Goal: Register for event/course

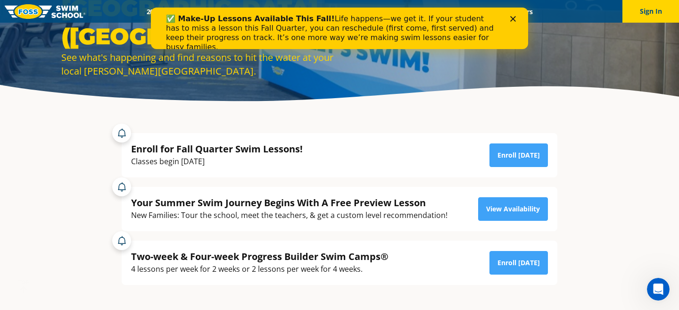
scroll to position [109, 0]
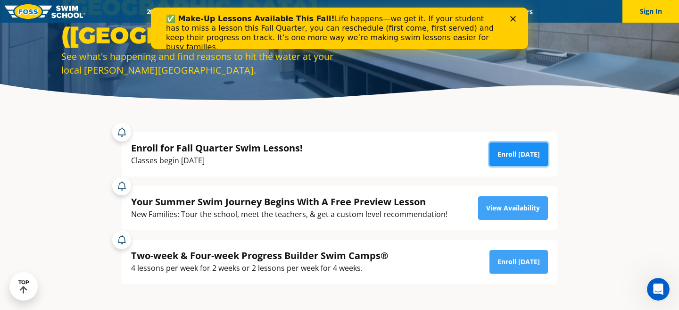
click at [527, 156] on link "Enroll [DATE]" at bounding box center [519, 154] width 58 height 24
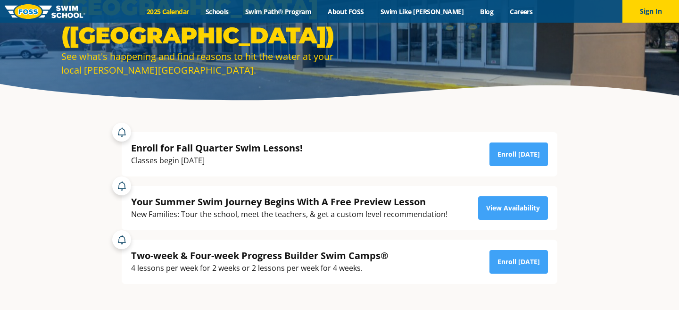
click at [174, 10] on link "2025 Calendar" at bounding box center [167, 11] width 59 height 9
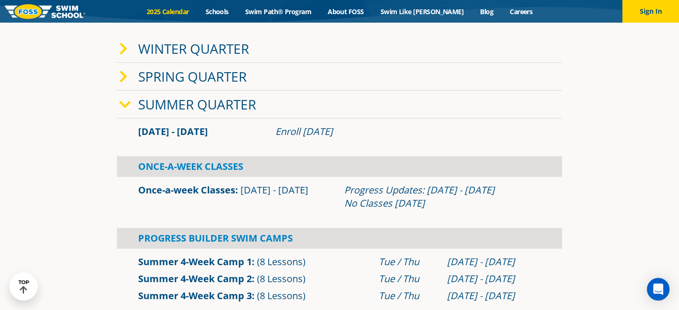
click at [213, 111] on link "Summer Quarter" at bounding box center [197, 104] width 118 height 18
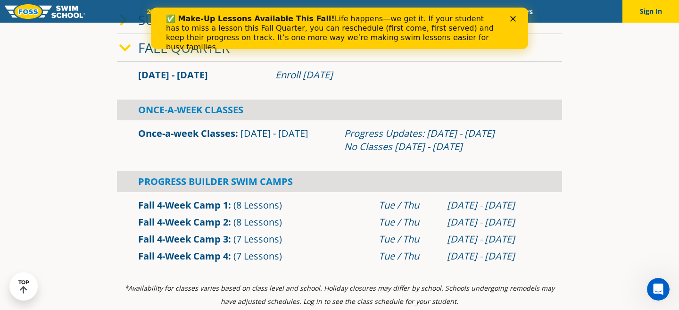
scroll to position [297, 0]
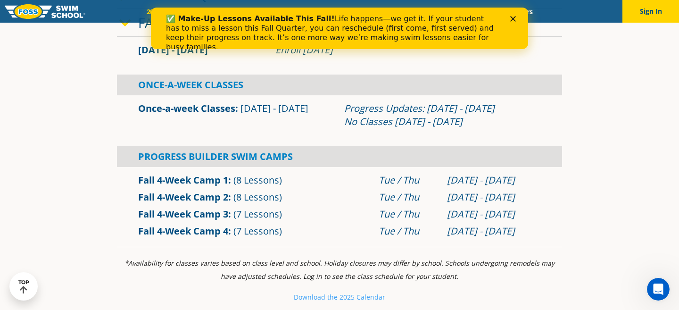
click at [512, 17] on icon "Close" at bounding box center [513, 19] width 6 height 6
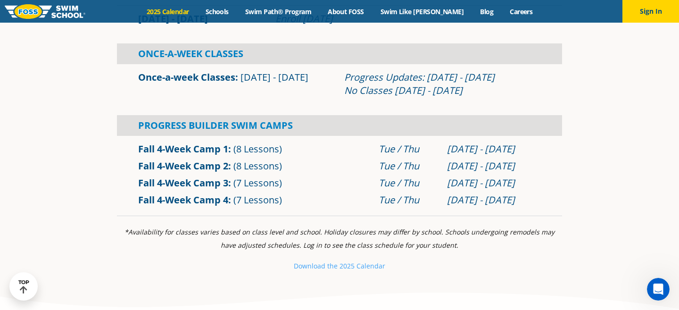
scroll to position [0, 0]
